Goal: Task Accomplishment & Management: Manage account settings

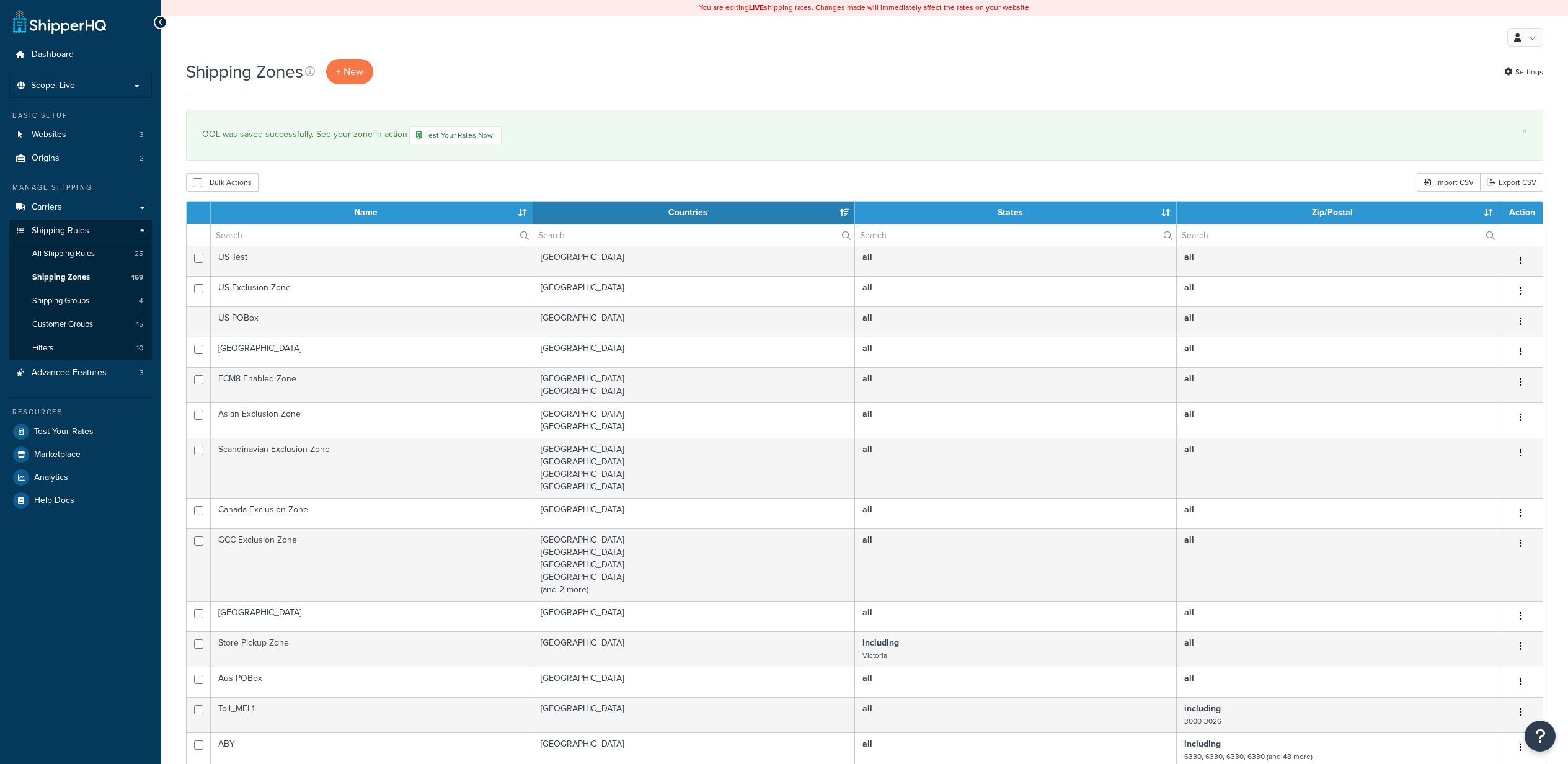
select select "15"
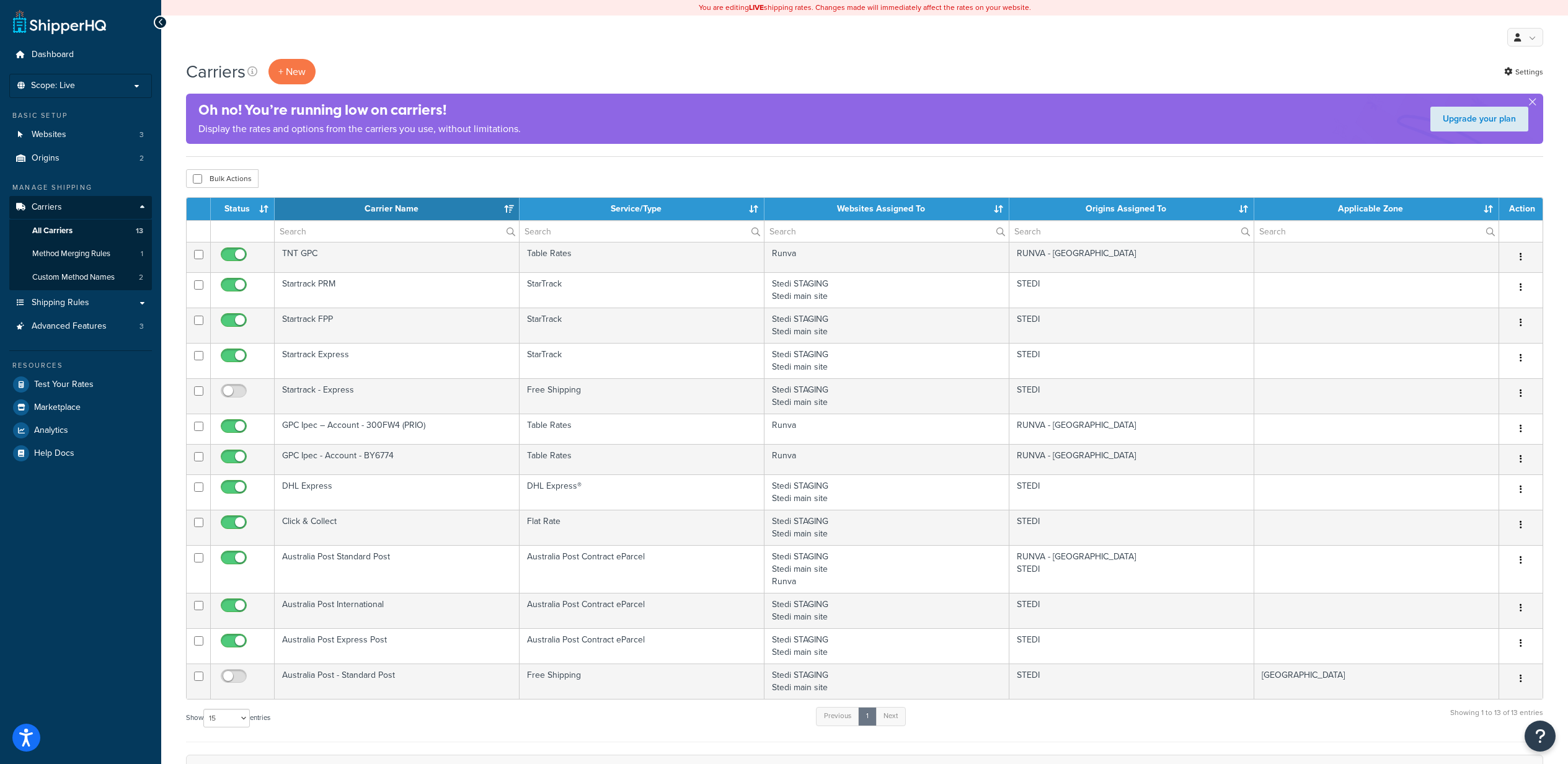
select select "15"
click at [70, 255] on span "Method Merging Rules" at bounding box center [71, 254] width 78 height 11
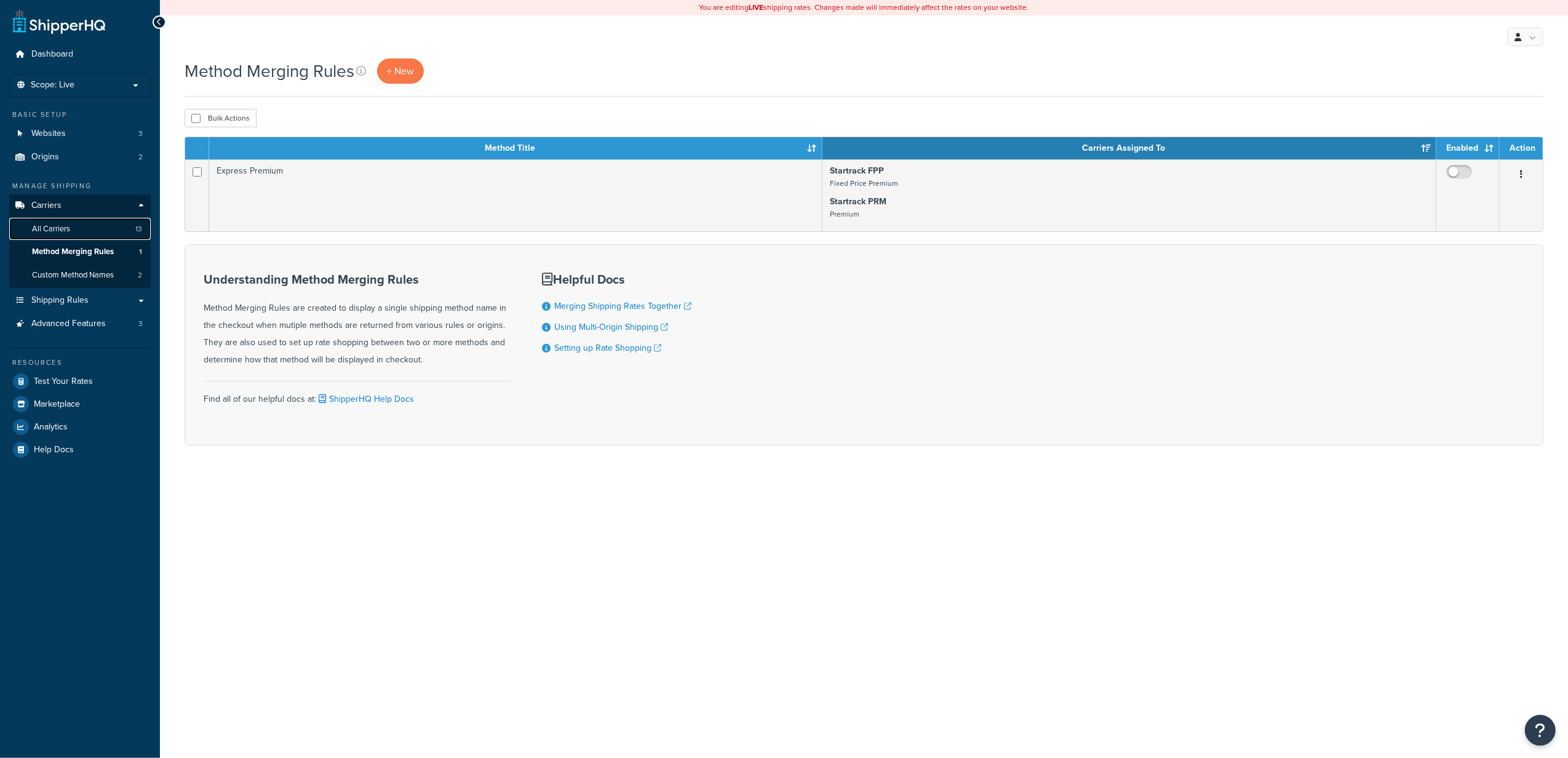
click at [95, 230] on link "All Carriers 13" at bounding box center [80, 229] width 141 height 23
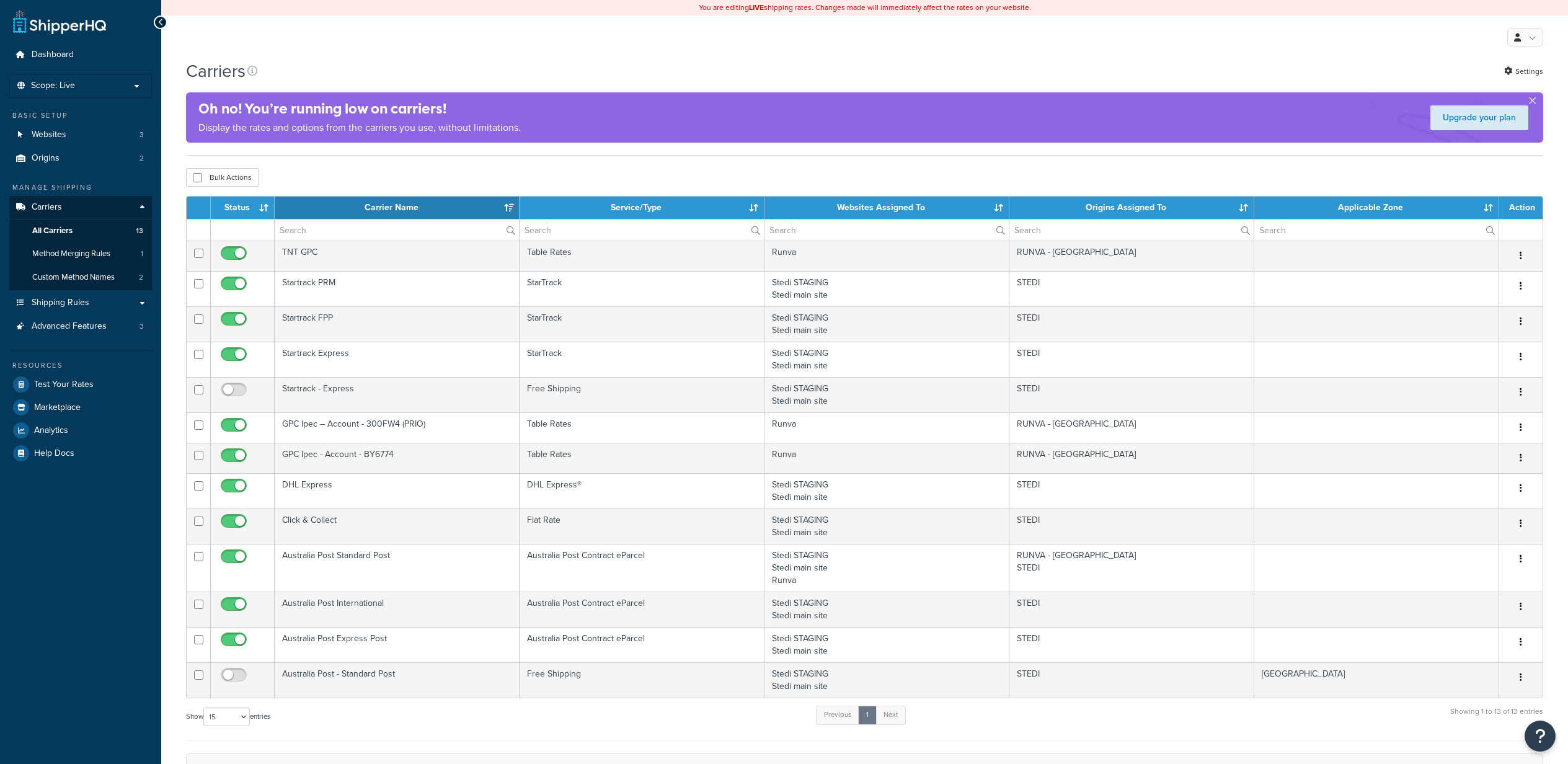
select select "15"
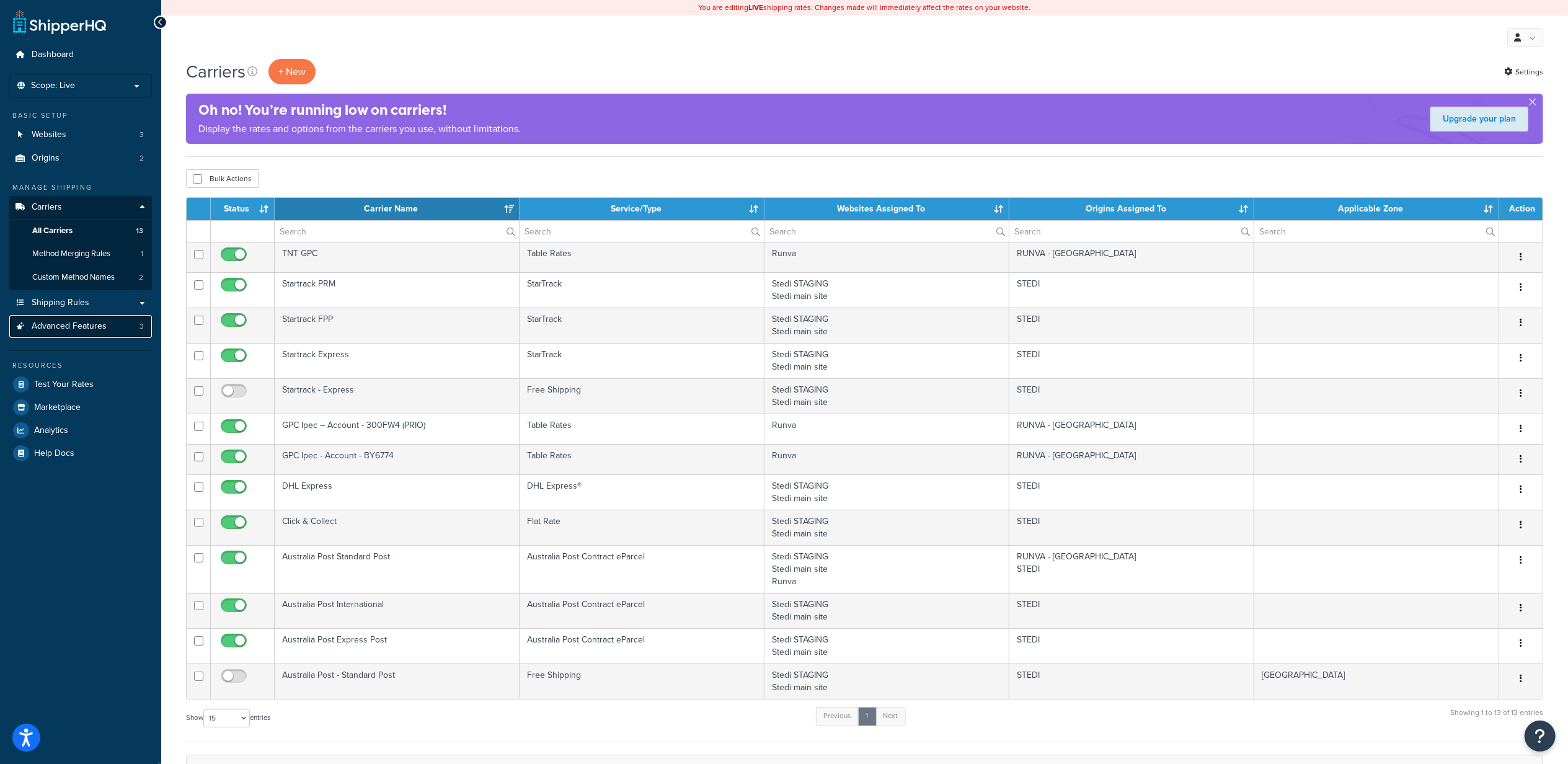
click at [63, 332] on link "Advanced Features 3" at bounding box center [80, 326] width 142 height 23
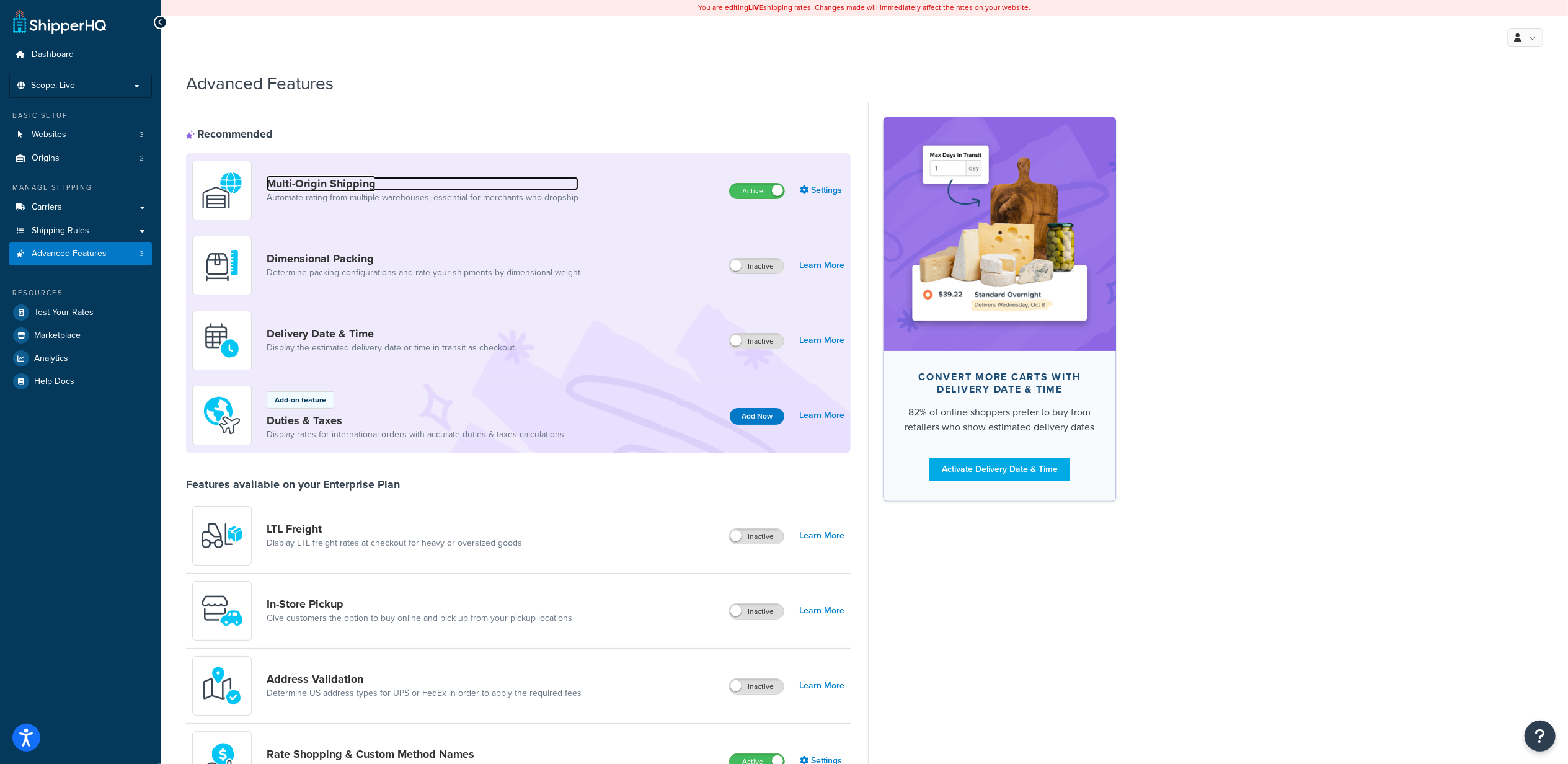
click at [367, 185] on link "Multi-Origin Shipping" at bounding box center [423, 183] width 312 height 14
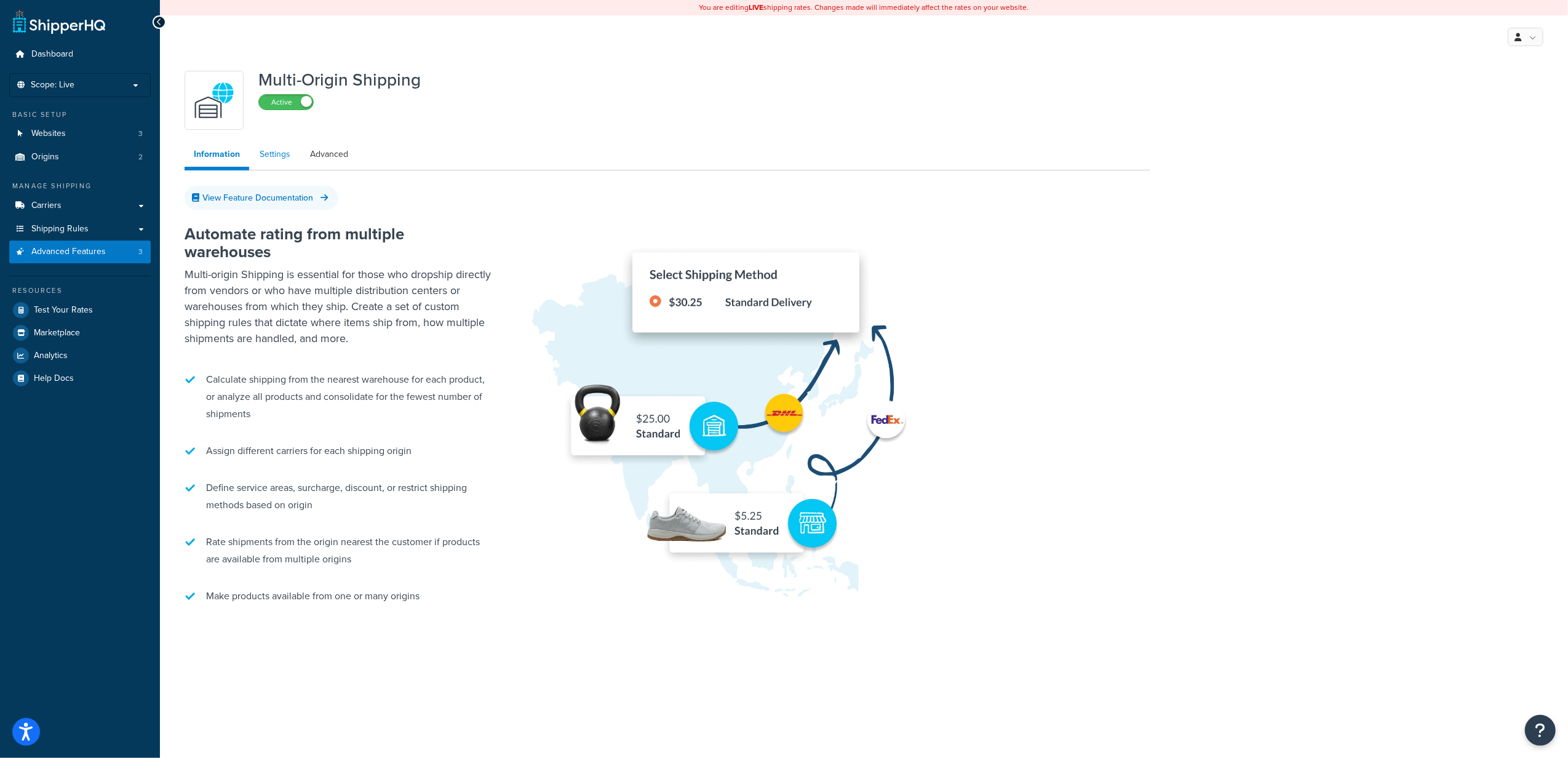
click at [273, 153] on link "Settings" at bounding box center [275, 154] width 49 height 25
select select "false"
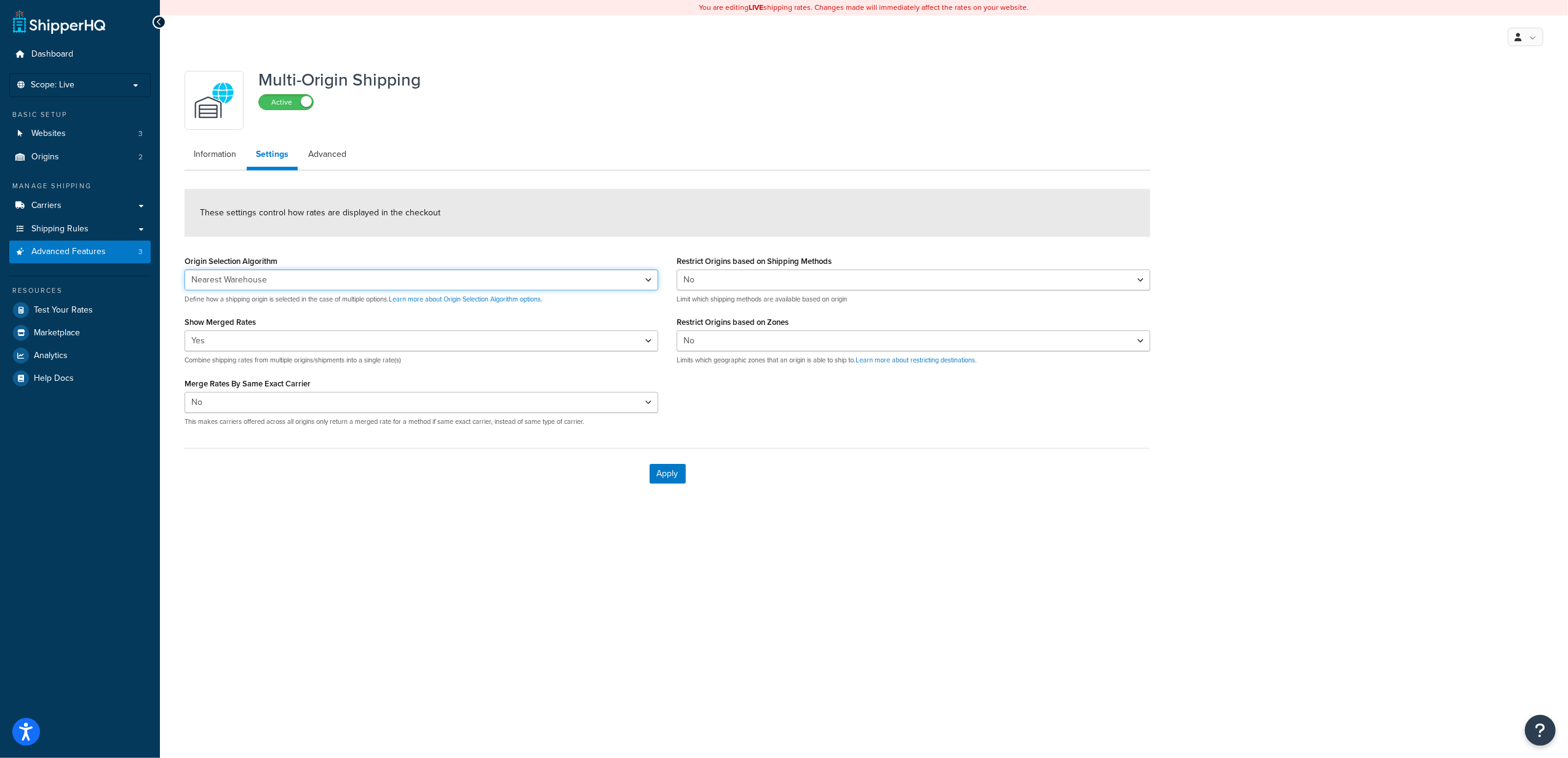
click at [640, 276] on select "Nearest Warehouse Fewest Warehouses" at bounding box center [421, 280] width 473 height 21
click at [655, 210] on div "These settings control how rates are displayed in the checkout" at bounding box center [667, 212] width 965 height 48
click at [549, 336] on select "Yes No" at bounding box center [421, 340] width 473 height 21
click at [872, 411] on div "Origin Selection Algorithm Nearest Warehouse Fewest Warehouses Define how a shi…" at bounding box center [667, 344] width 984 height 183
click at [850, 288] on select "Yes No" at bounding box center [913, 280] width 473 height 21
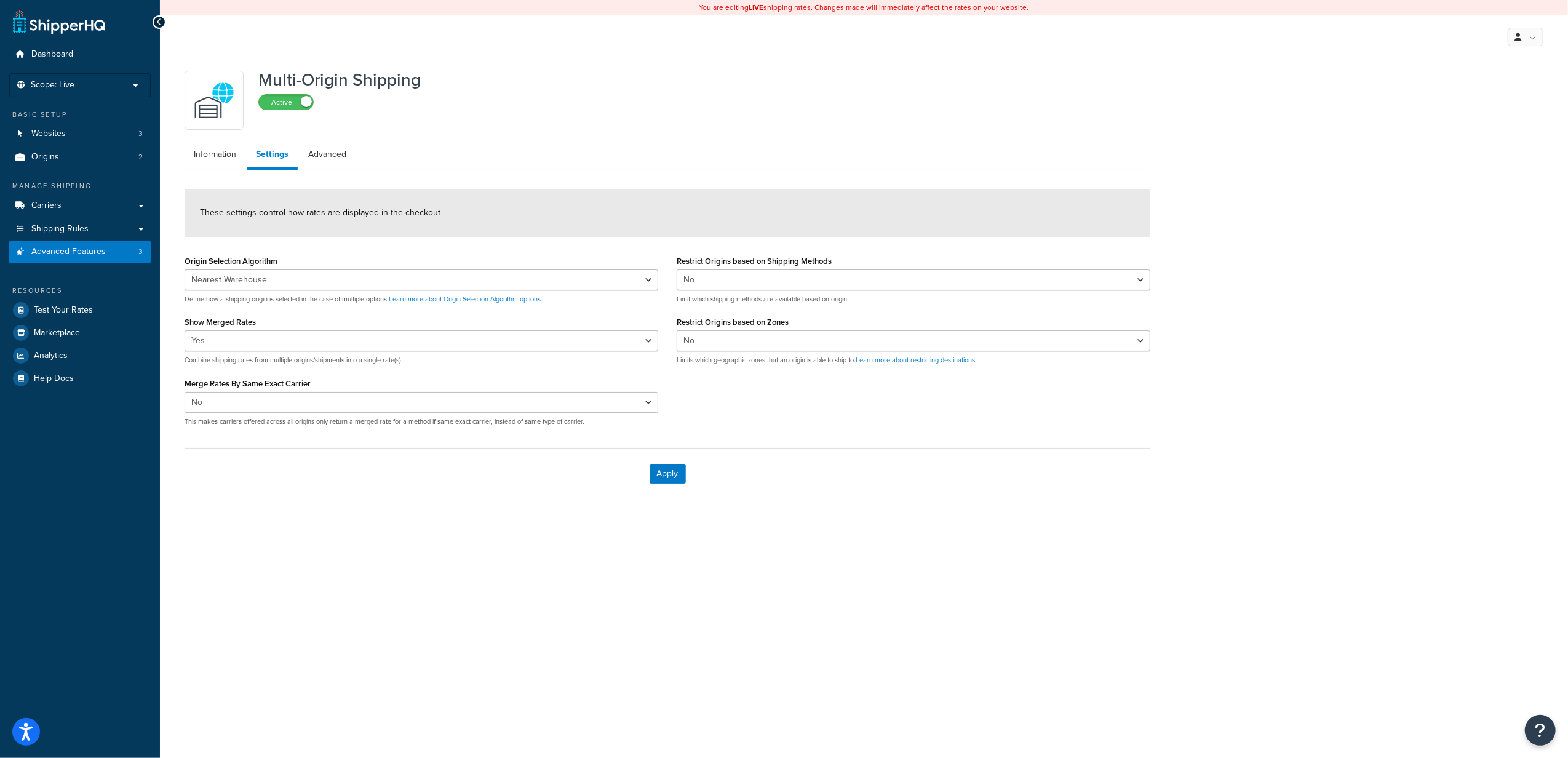
click at [1278, 392] on div "Multi-Origin Shipping Active Information Settings Advanced These settings contr…" at bounding box center [864, 294] width 1408 height 471
click at [773, 338] on select "Yes No" at bounding box center [913, 340] width 473 height 21
click at [1102, 487] on div "Apply" at bounding box center [667, 473] width 965 height 51
click at [309, 414] on div "Yes No This makes carriers offered across all origins only return a merged rate…" at bounding box center [421, 409] width 473 height 34
click at [317, 402] on select "Yes No" at bounding box center [421, 401] width 473 height 21
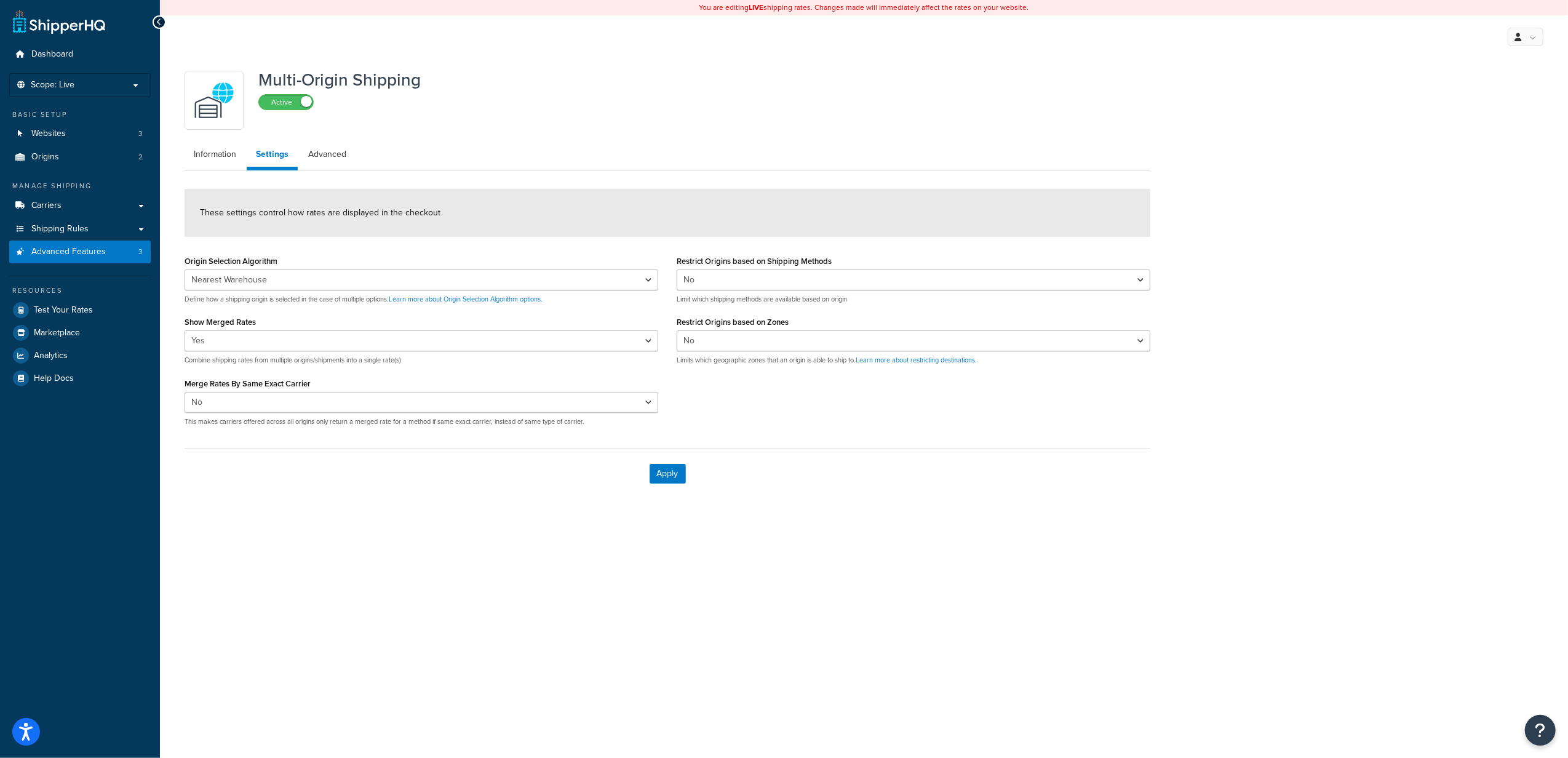
click at [354, 545] on div "You are editing LIVE shipping rates. Changes made will immediately affect the r…" at bounding box center [864, 379] width 1408 height 758
click at [309, 155] on link "Advanced" at bounding box center [327, 154] width 56 height 25
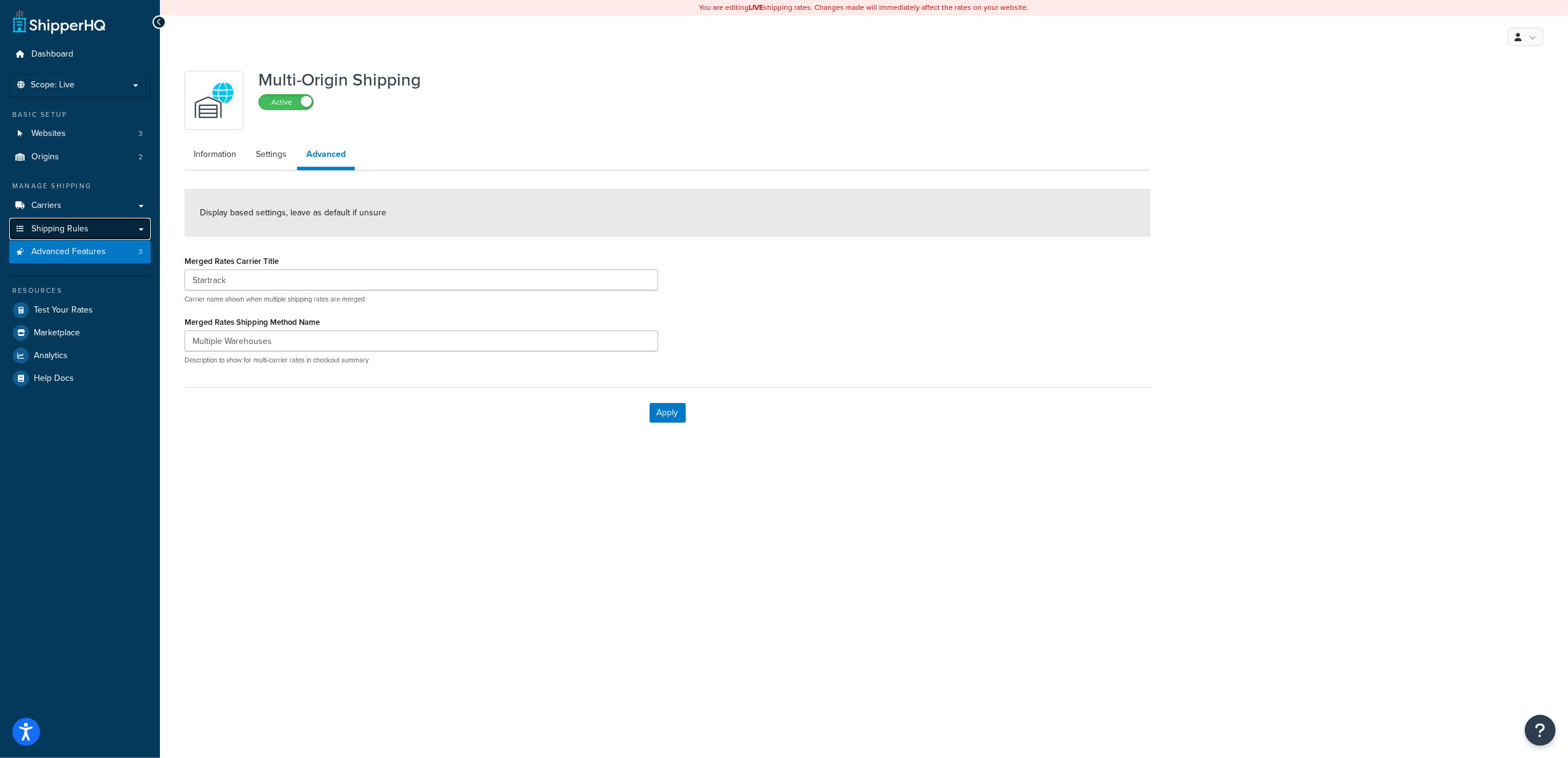
click at [100, 232] on link "Shipping Rules" at bounding box center [80, 229] width 141 height 23
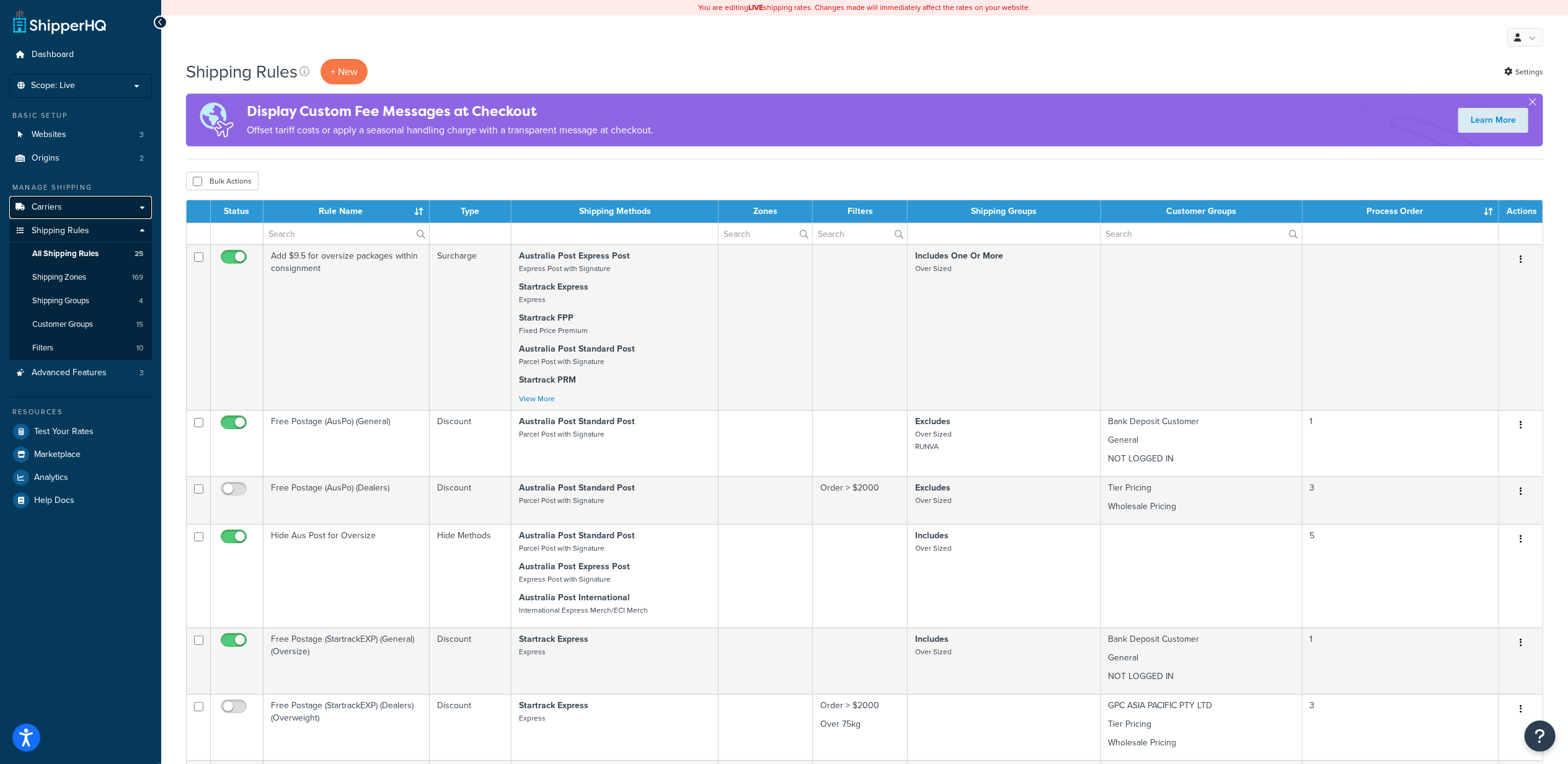
click at [106, 202] on link "Carriers" at bounding box center [80, 208] width 142 height 23
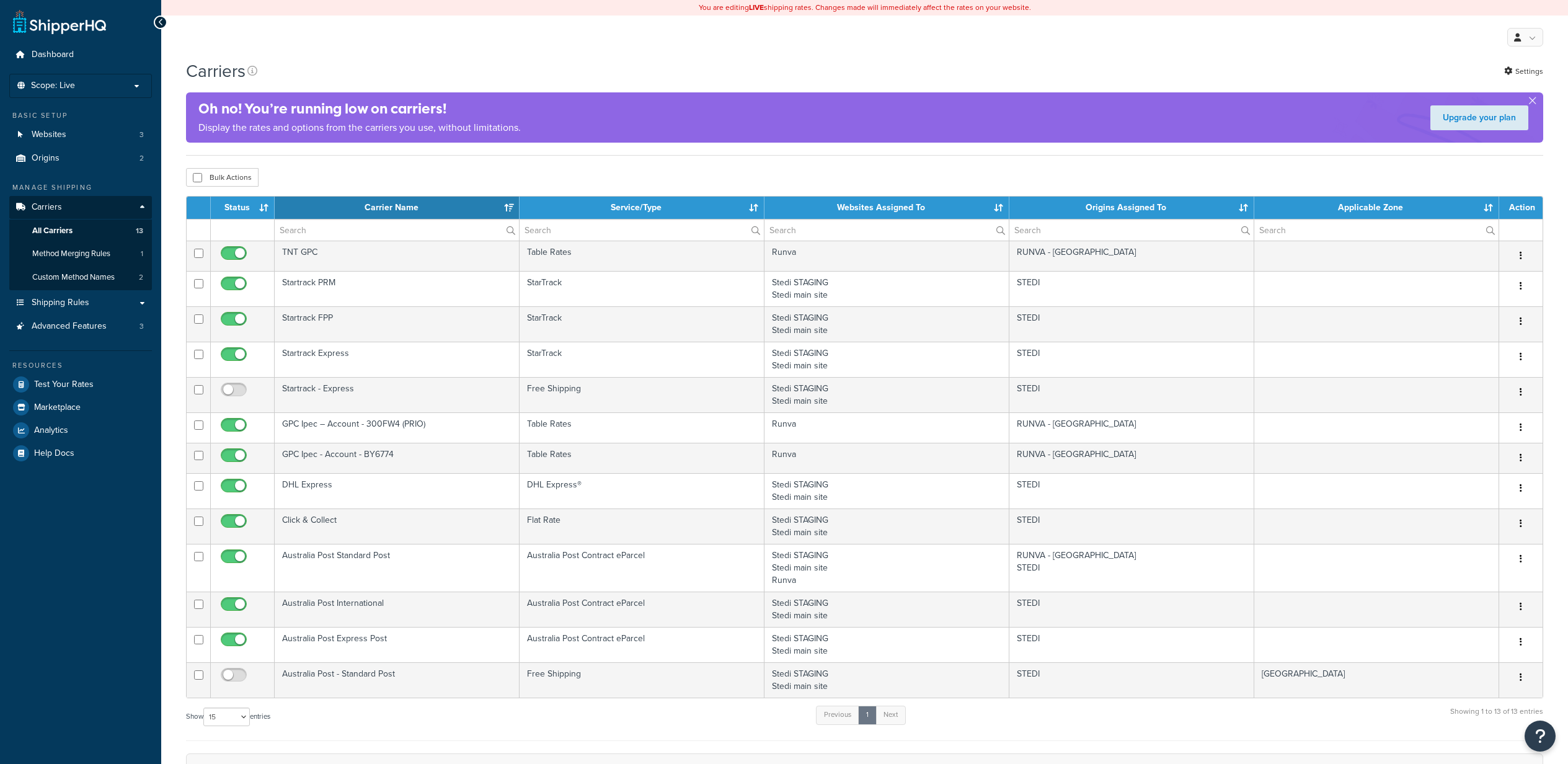
select select "15"
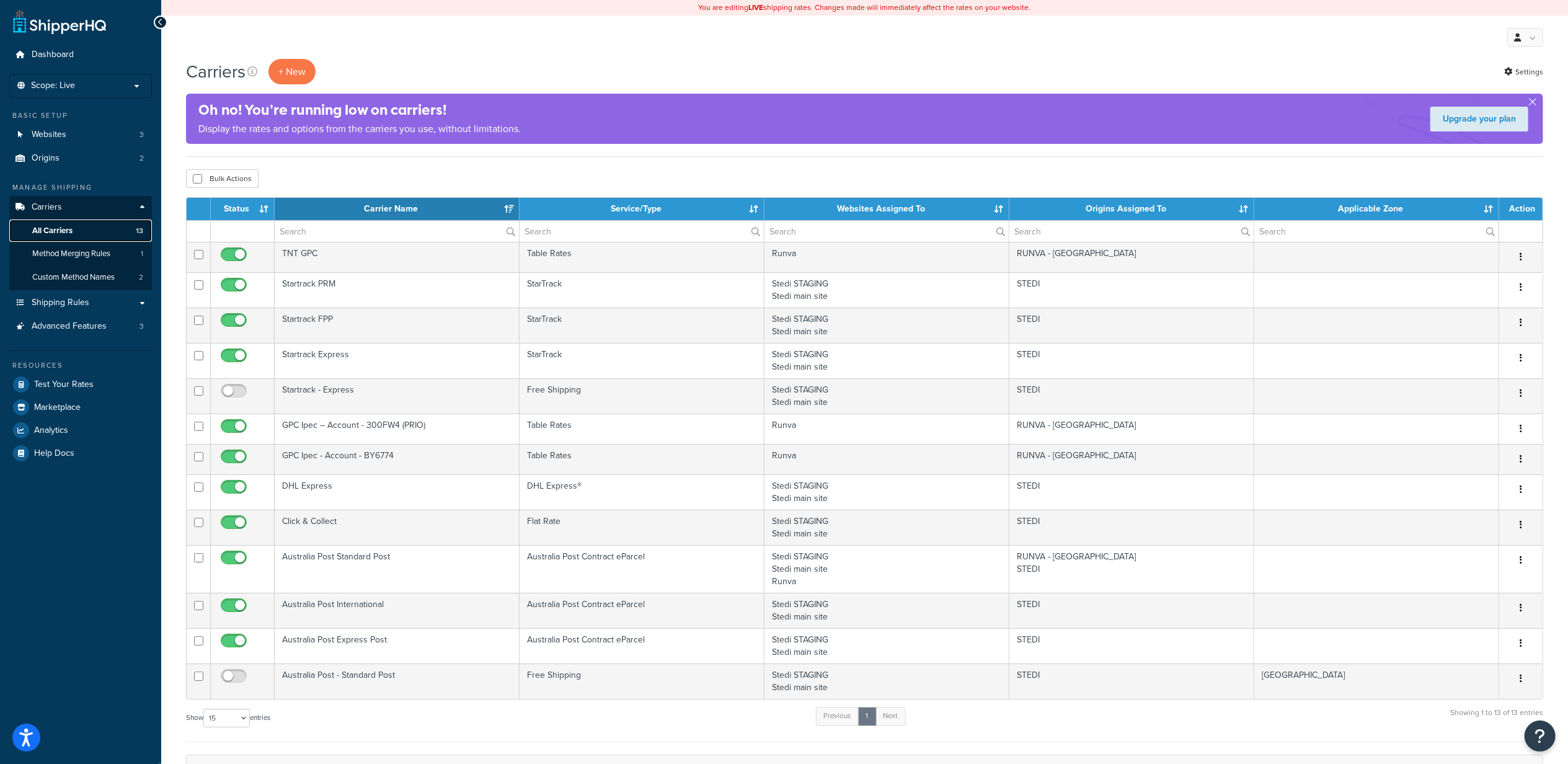
click at [91, 226] on link "All Carriers 13" at bounding box center [80, 231] width 142 height 23
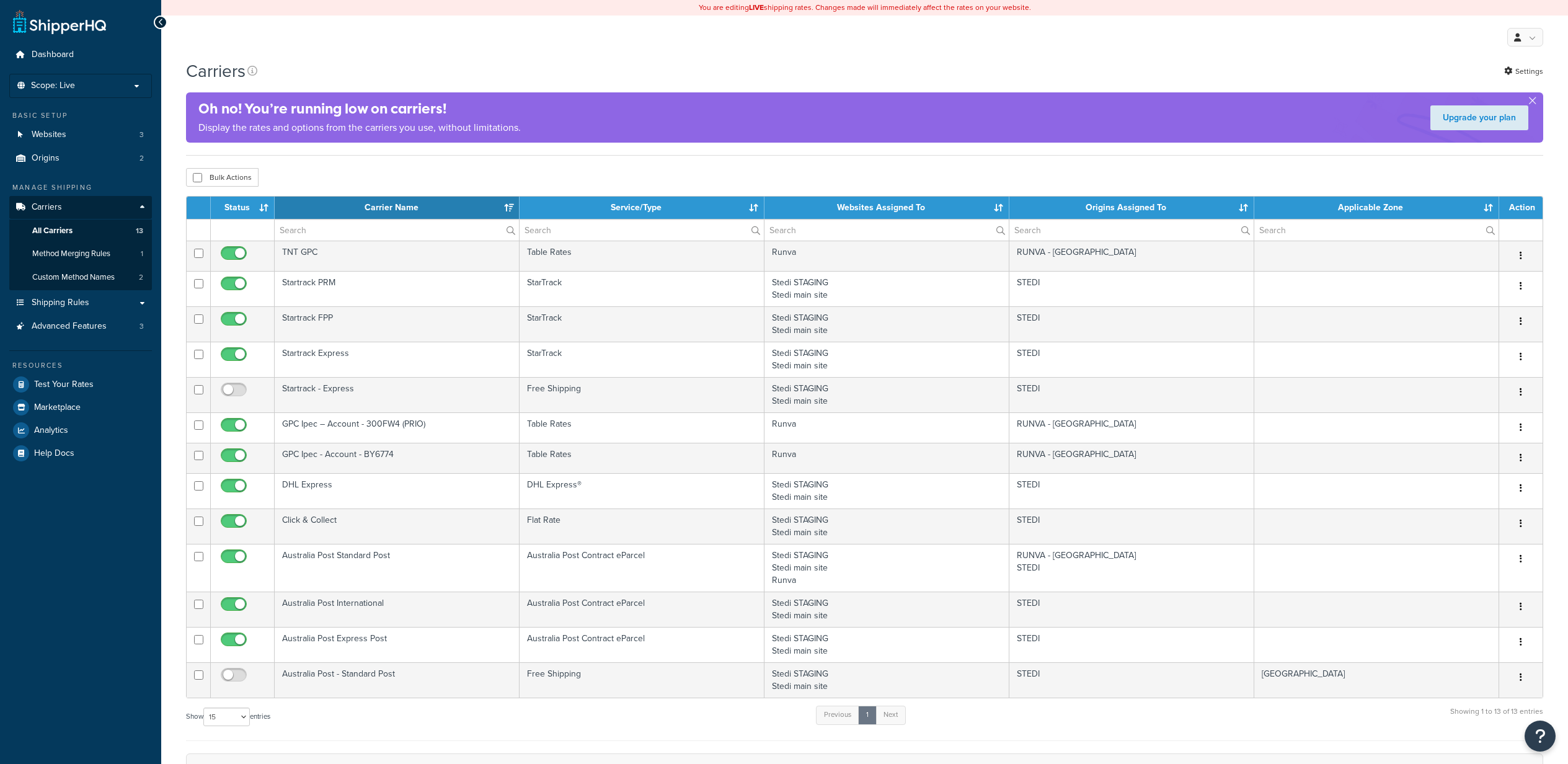
select select "15"
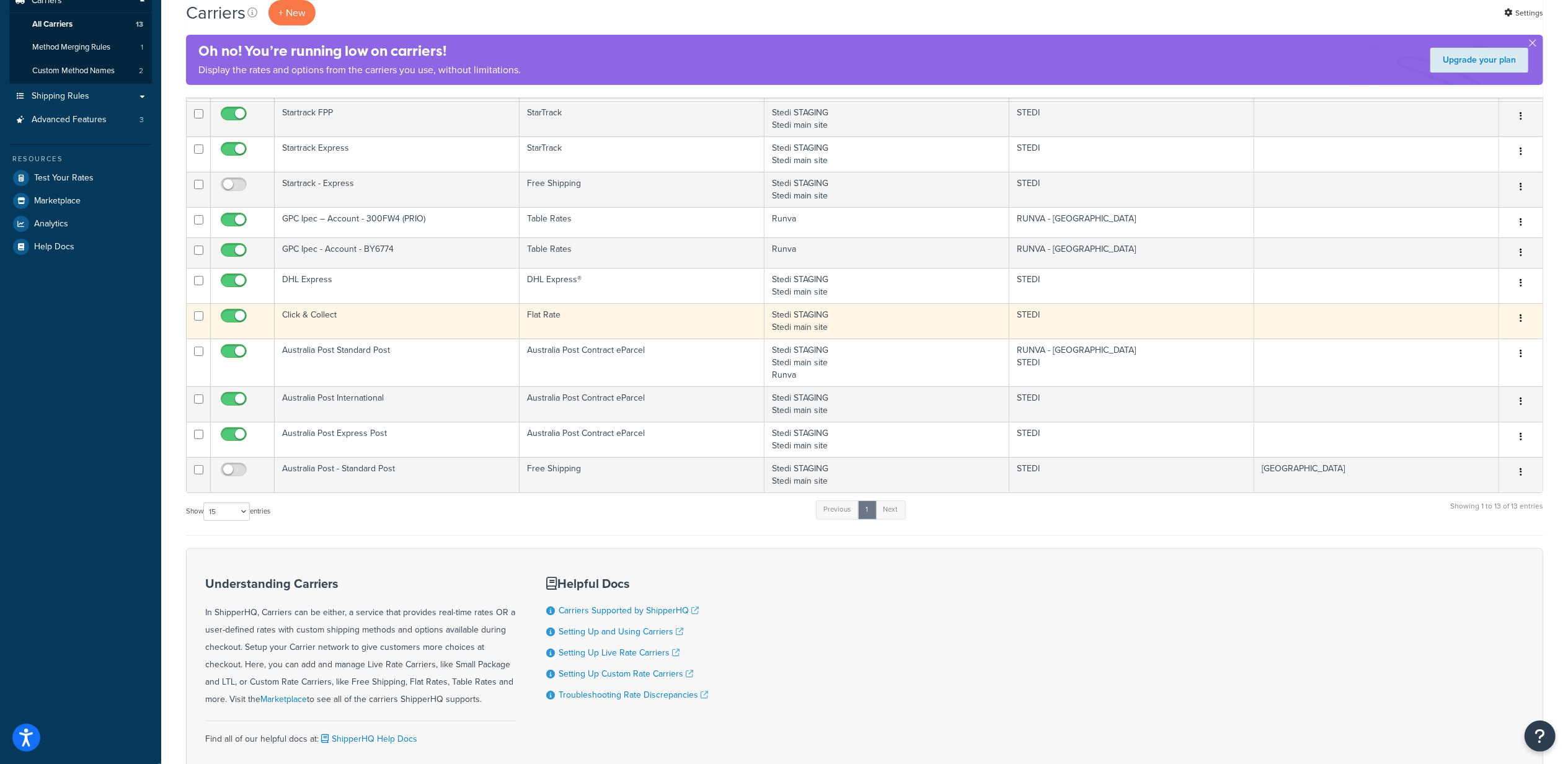
scroll to position [142, 0]
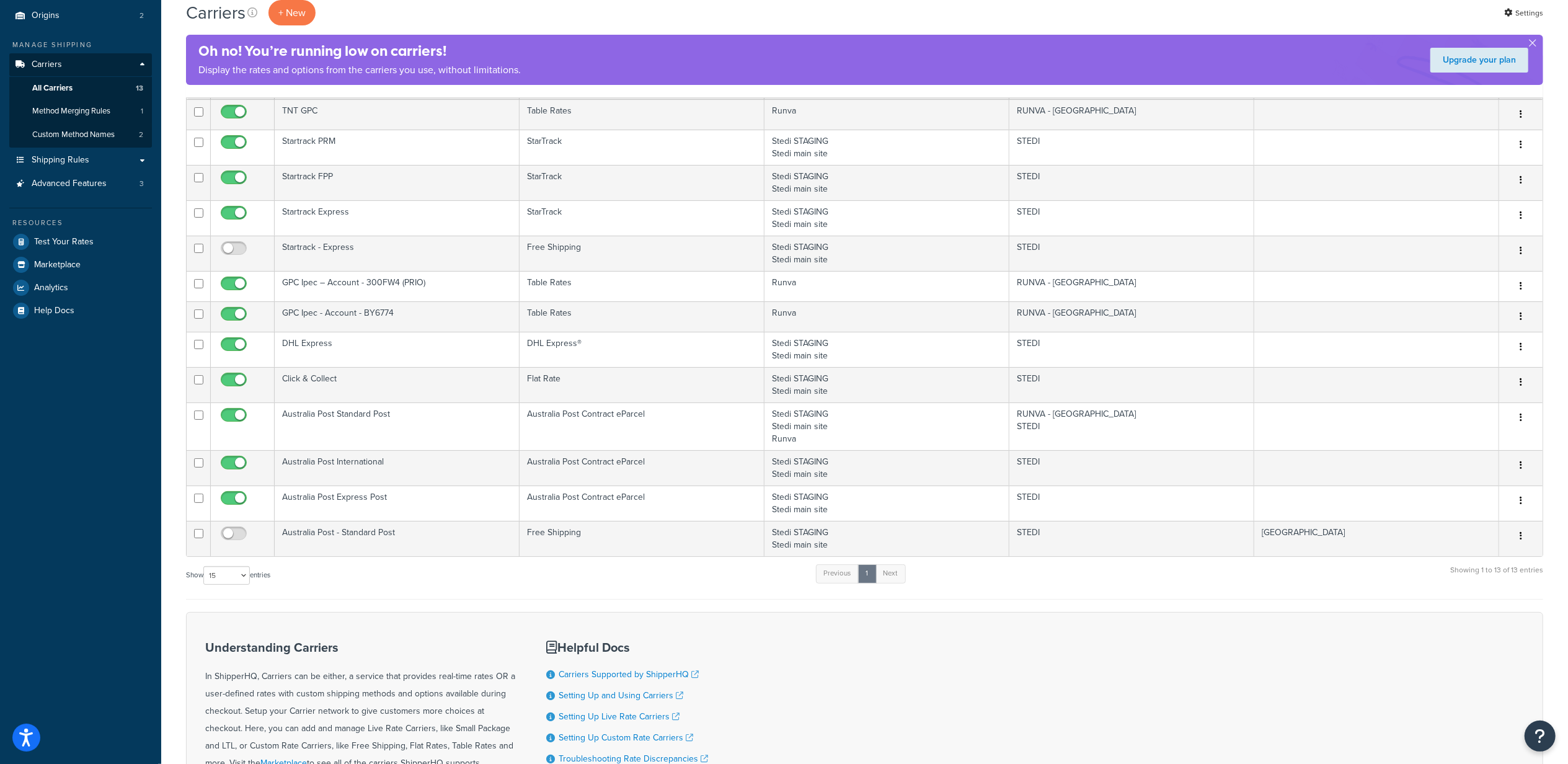
click at [1218, 646] on div "Understanding Carriers In ShipperHQ, Carriers can be either, a service that pro…" at bounding box center [864, 730] width 1357 height 237
